Goal: Check status

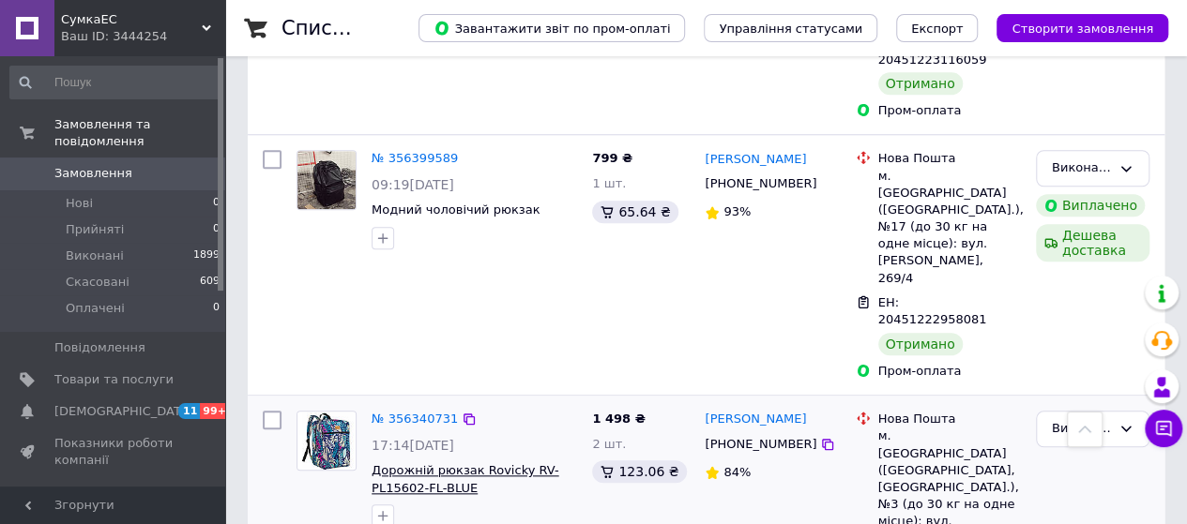
scroll to position [844, 0]
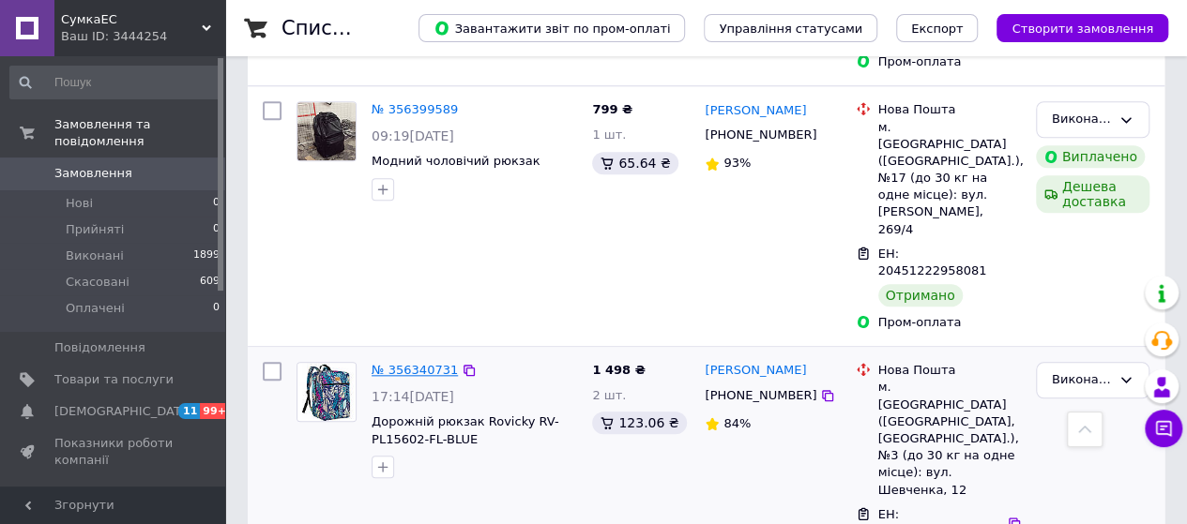
click at [407, 363] on link "№ 356340731" at bounding box center [415, 370] width 86 height 14
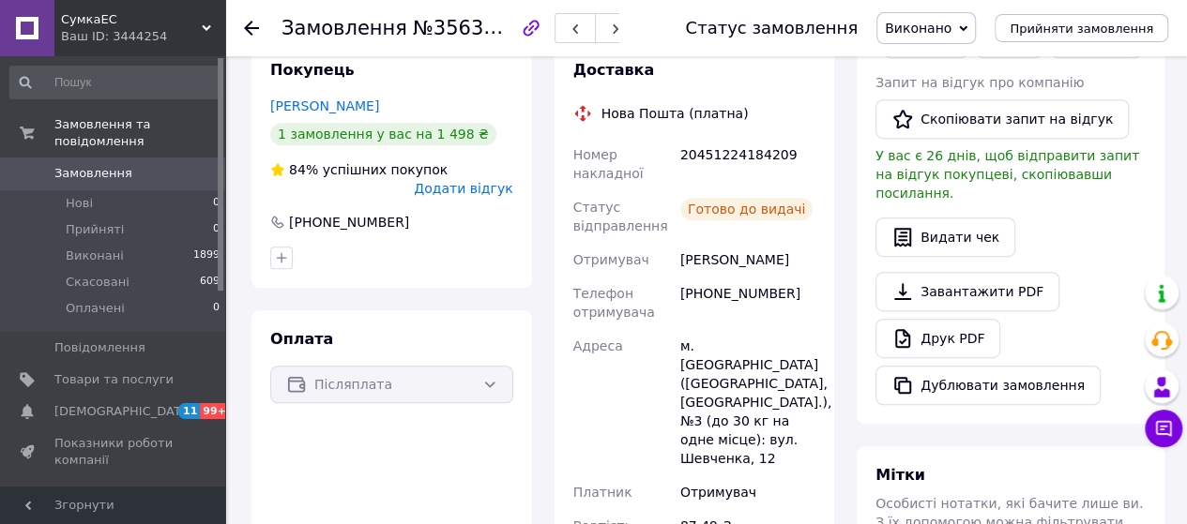
scroll to position [375, 0]
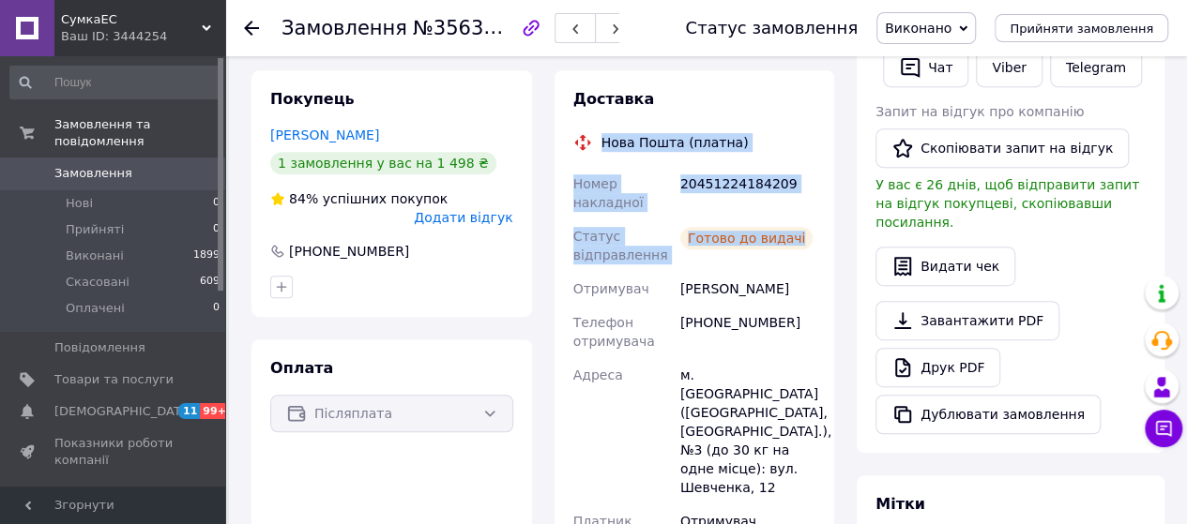
drag, startPoint x: 600, startPoint y: 142, endPoint x: 781, endPoint y: 243, distance: 207.5
click at [805, 240] on div "Доставка Нова Пошта (платна) Номер накладної 20451224184209 Статус відправлення…" at bounding box center [694, 347] width 243 height 517
copy div "Нова Пошта (платна) Номер накладної 20451224184209 Статус відправлення Готово д…"
click at [995, 68] on link "Viber" at bounding box center [1009, 67] width 66 height 39
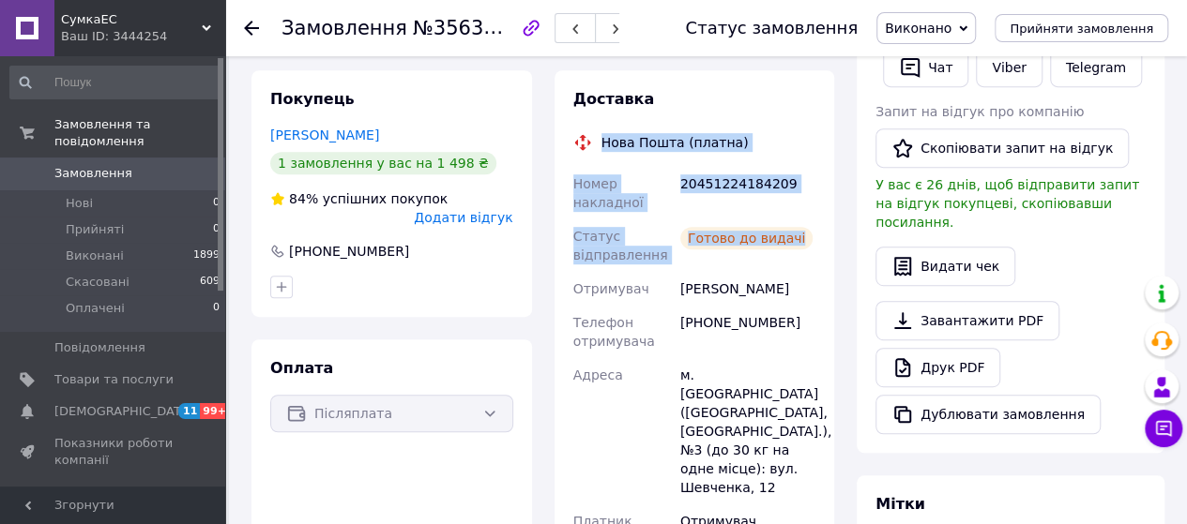
click at [820, 130] on div "Доставка Нова Пошта (платна) Номер накладної 20451224184209 Статус відправлення…" at bounding box center [695, 347] width 281 height 555
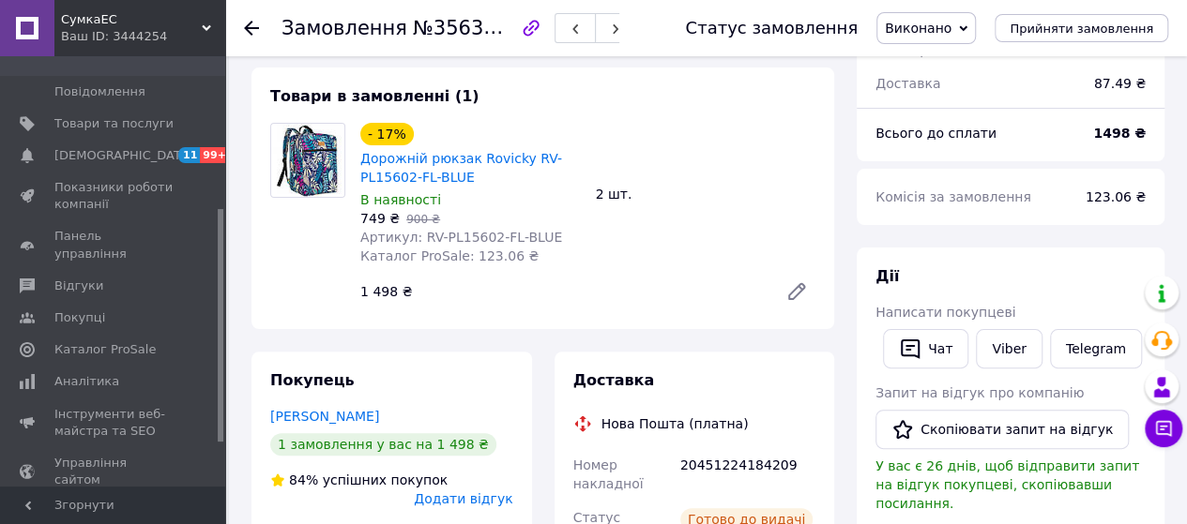
scroll to position [281, 0]
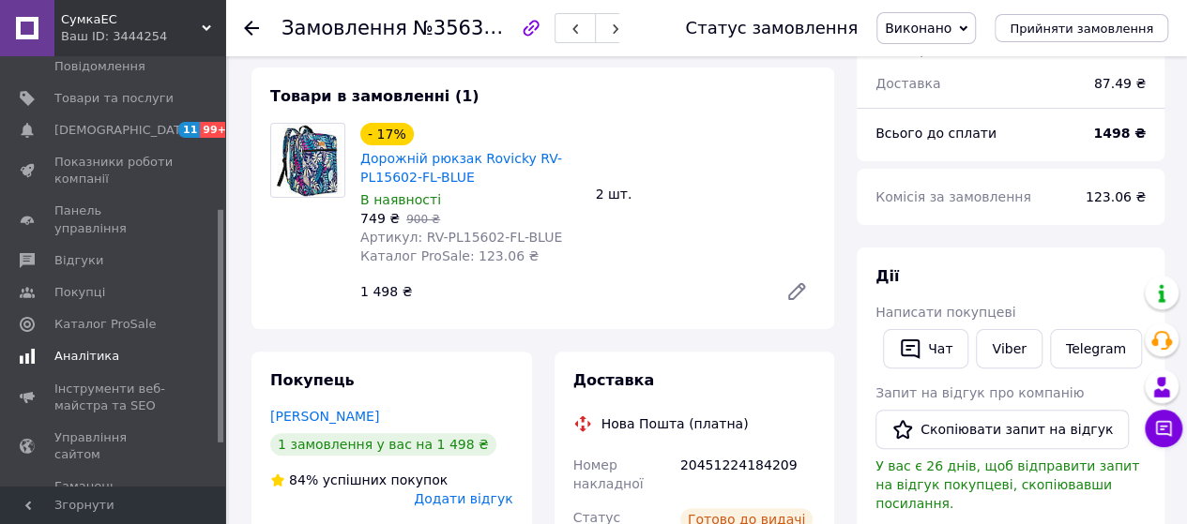
click at [86, 348] on span "Аналітика" at bounding box center [86, 356] width 65 height 17
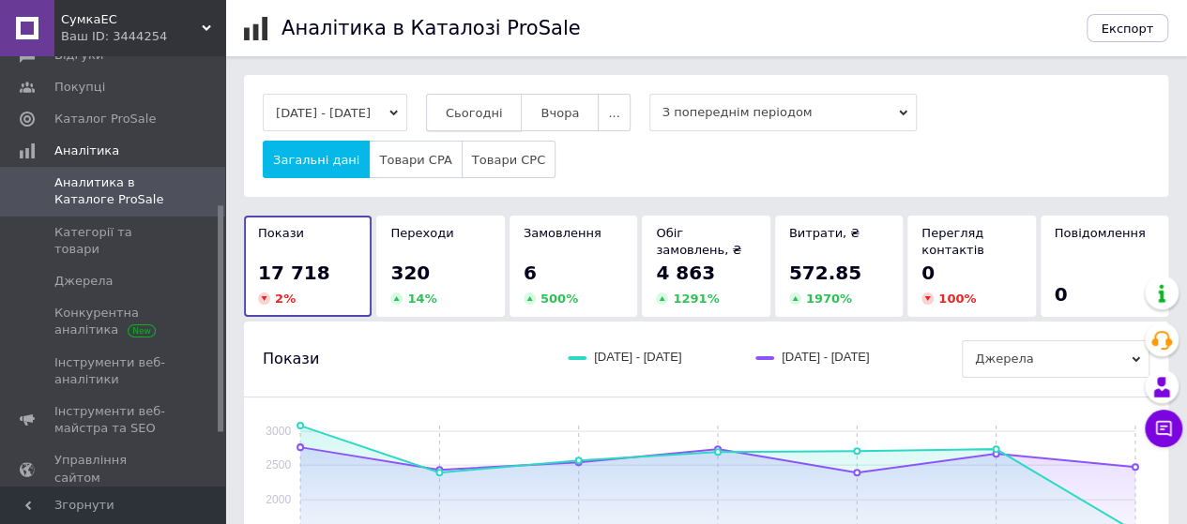
click at [490, 112] on span "Сьогодні" at bounding box center [474, 113] width 57 height 14
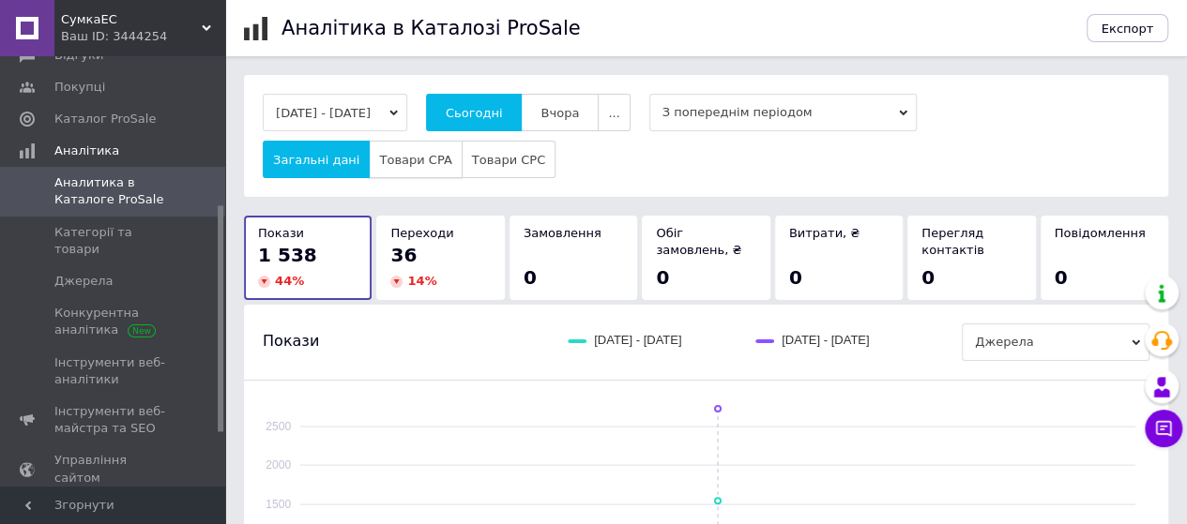
click at [396, 164] on span "Товари CPA" at bounding box center [415, 160] width 72 height 14
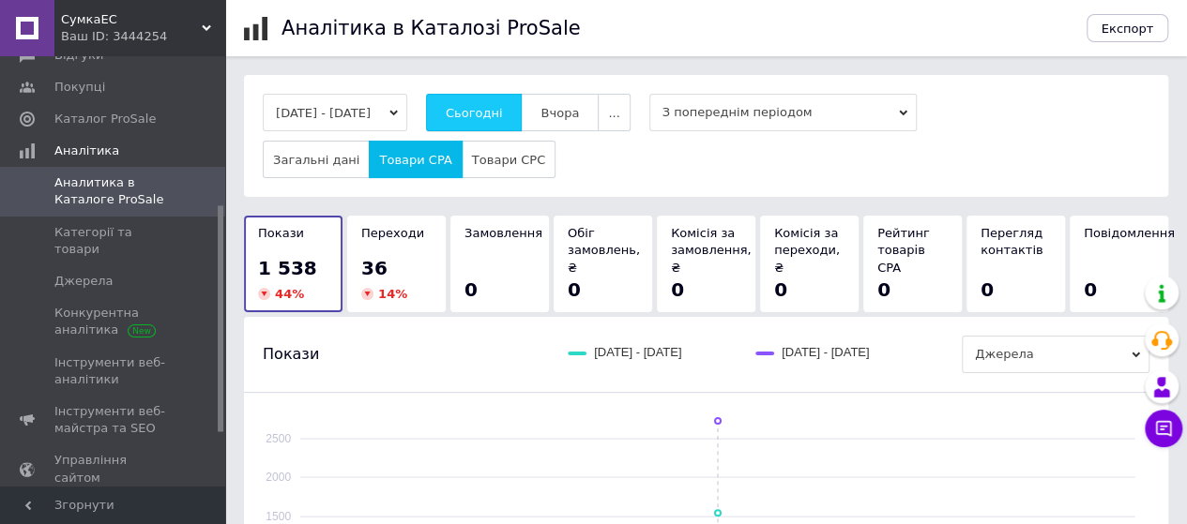
click at [494, 114] on span "Сьогодні" at bounding box center [474, 113] width 57 height 14
click at [503, 110] on span "Сьогодні" at bounding box center [474, 113] width 57 height 14
click at [482, 109] on span "Сьогодні" at bounding box center [474, 113] width 57 height 14
click at [482, 108] on span "Сьогодні" at bounding box center [474, 113] width 57 height 14
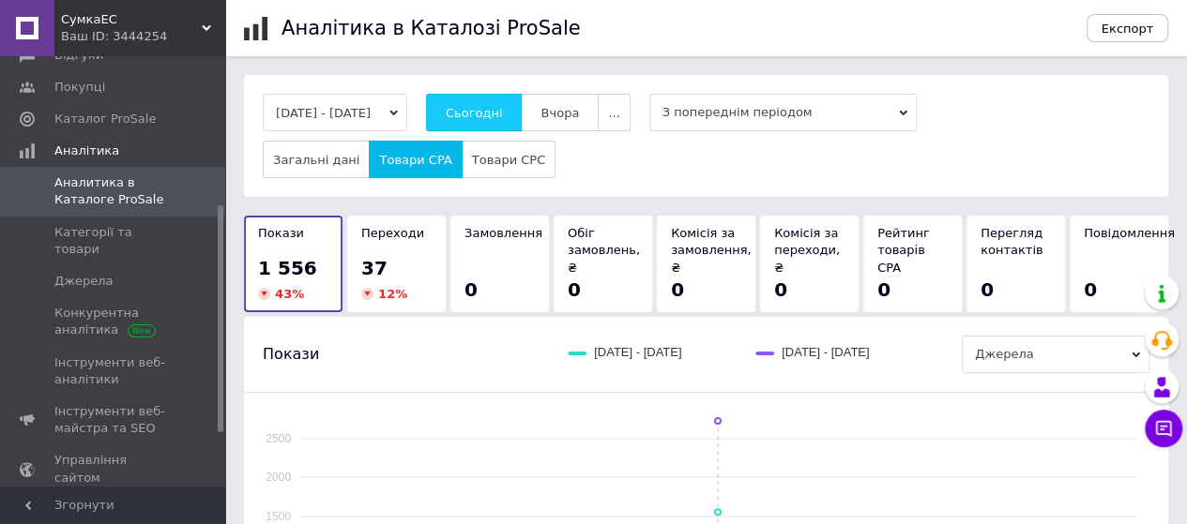
click at [468, 108] on button "Сьогодні" at bounding box center [474, 113] width 97 height 38
click at [499, 116] on span "Сьогодні" at bounding box center [474, 113] width 57 height 14
click at [490, 114] on span "Сьогодні" at bounding box center [474, 113] width 57 height 14
click at [503, 115] on span "Сьогодні" at bounding box center [474, 113] width 57 height 14
click at [499, 106] on span "Сьогодні" at bounding box center [474, 113] width 57 height 14
